Goal: Browse casually

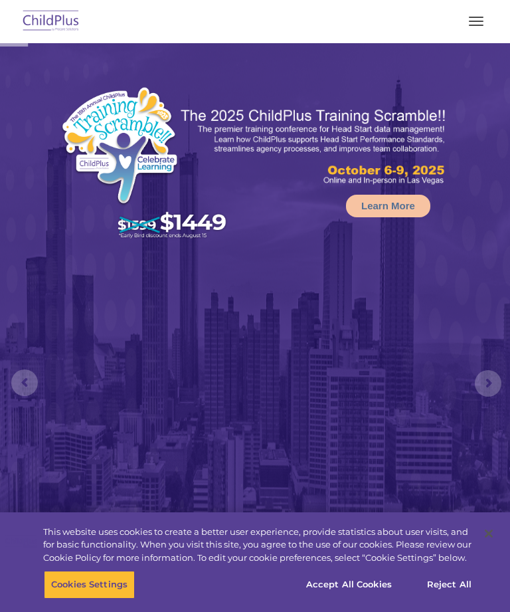
select select "MEDIUM"
click at [480, 25] on span "button" at bounding box center [476, 25] width 15 height 1
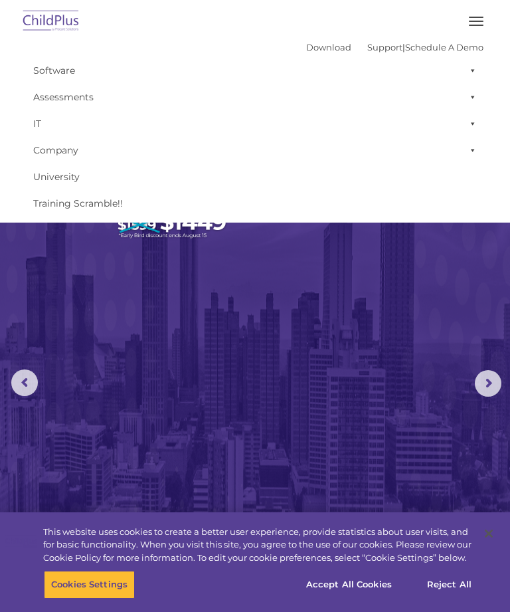
click at [375, 335] on img at bounding box center [255, 379] width 510 height 672
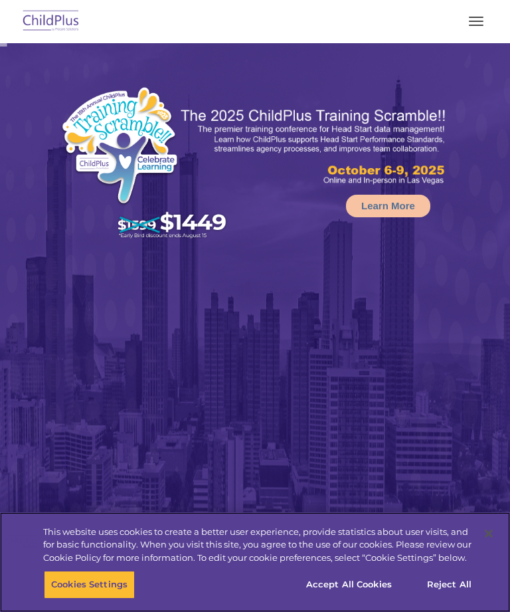
select select "MEDIUM"
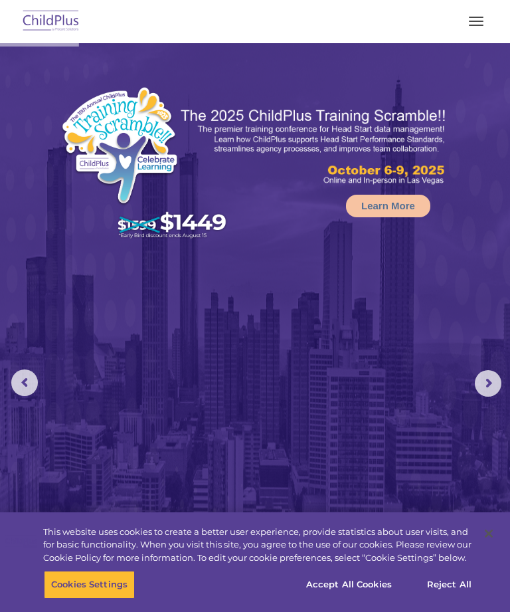
click at [477, 22] on button "button" at bounding box center [476, 21] width 28 height 21
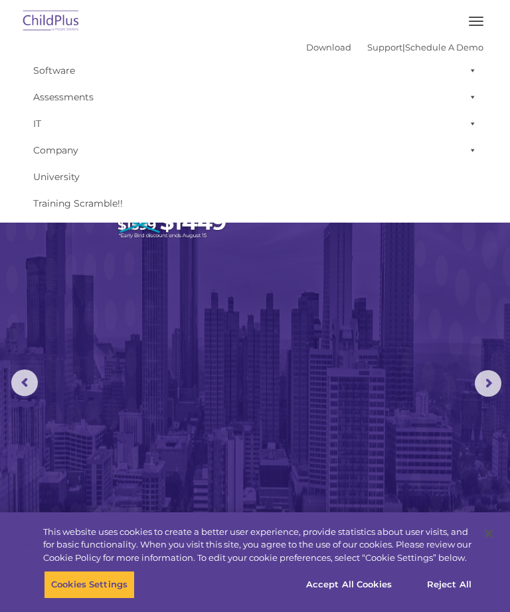
click at [476, 68] on span at bounding box center [470, 70] width 13 height 27
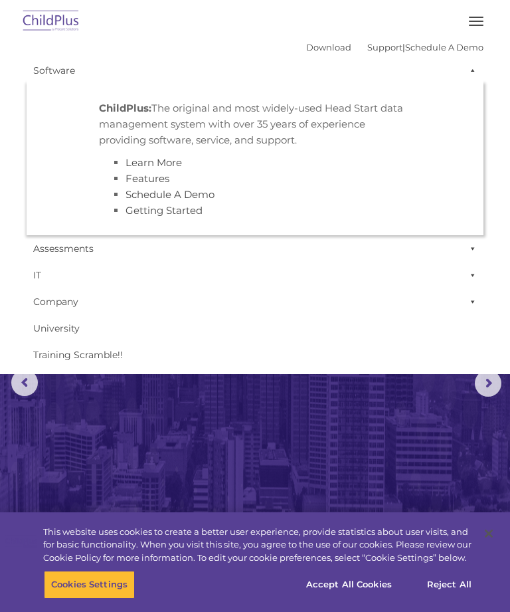
click at [471, 69] on span at bounding box center [470, 70] width 13 height 27
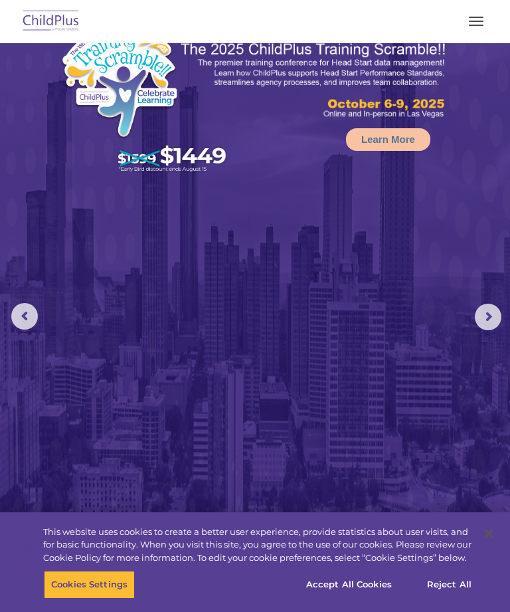
click at [479, 25] on span "button" at bounding box center [476, 25] width 15 height 1
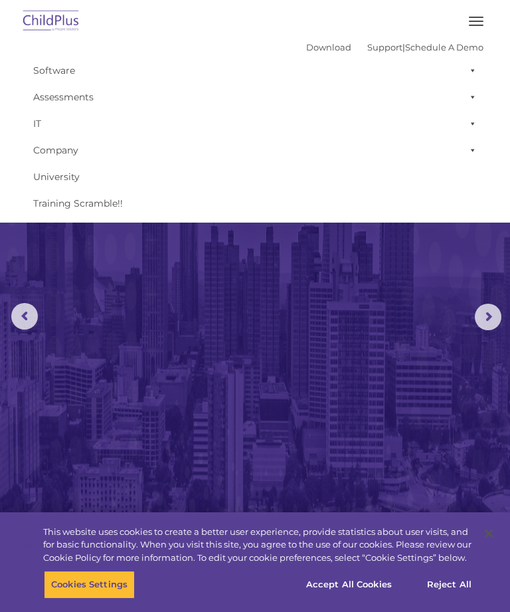
click at [442, 290] on img at bounding box center [255, 313] width 510 height 672
click at [347, 291] on img at bounding box center [255, 313] width 510 height 672
